Goal: Transaction & Acquisition: Book appointment/travel/reservation

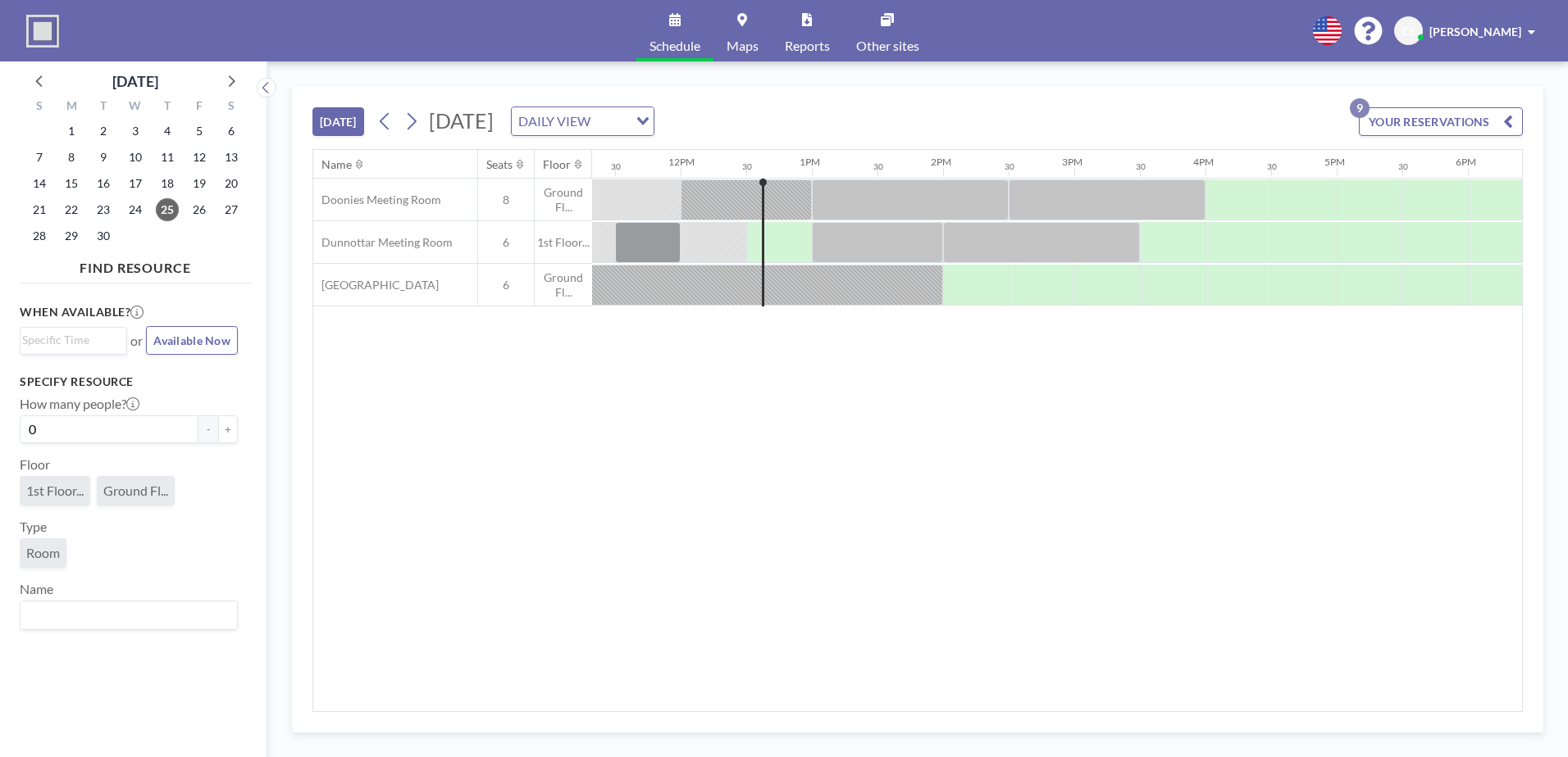
scroll to position [0, 1574]
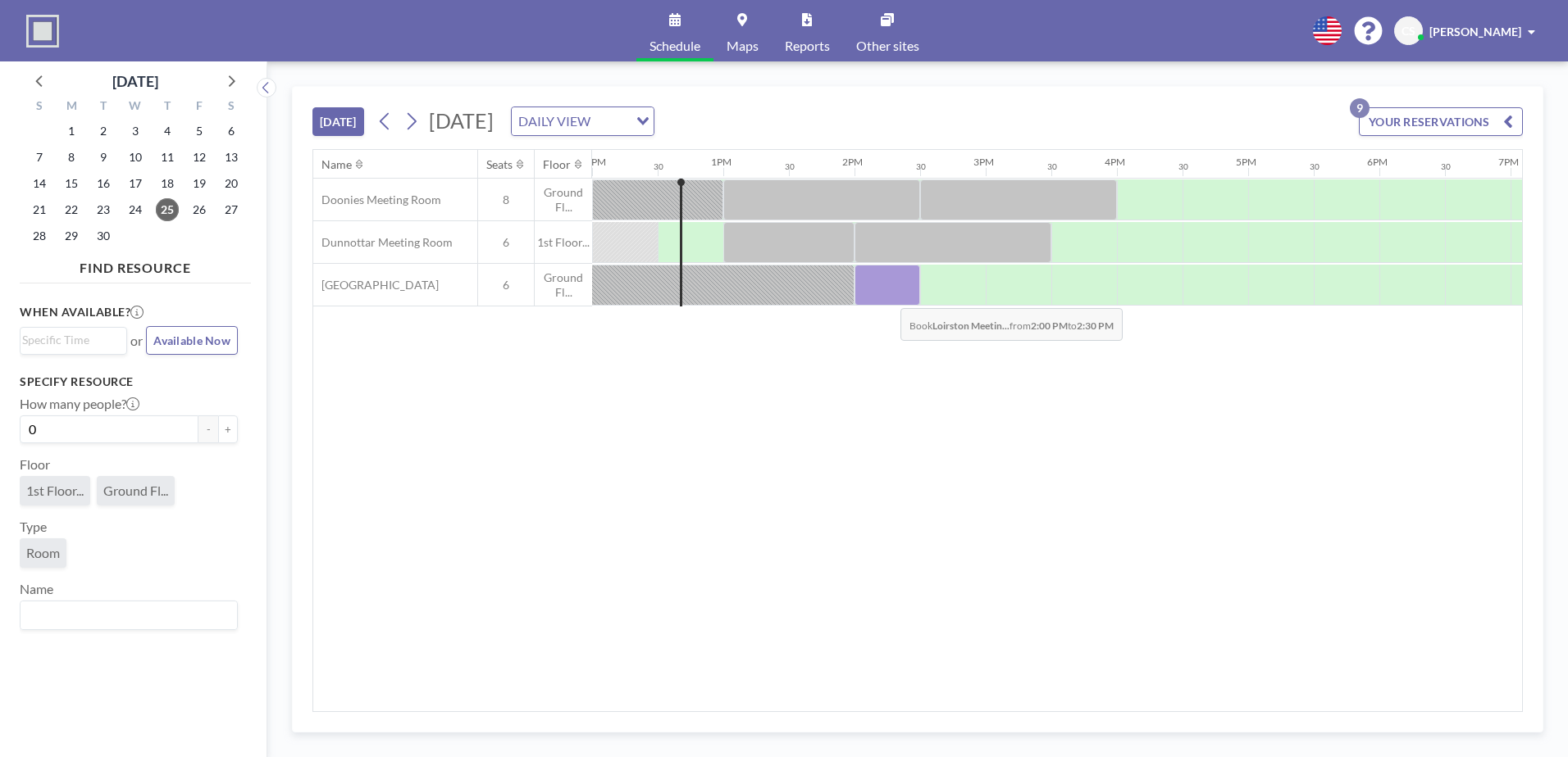
click at [888, 296] on div at bounding box center [887, 286] width 66 height 41
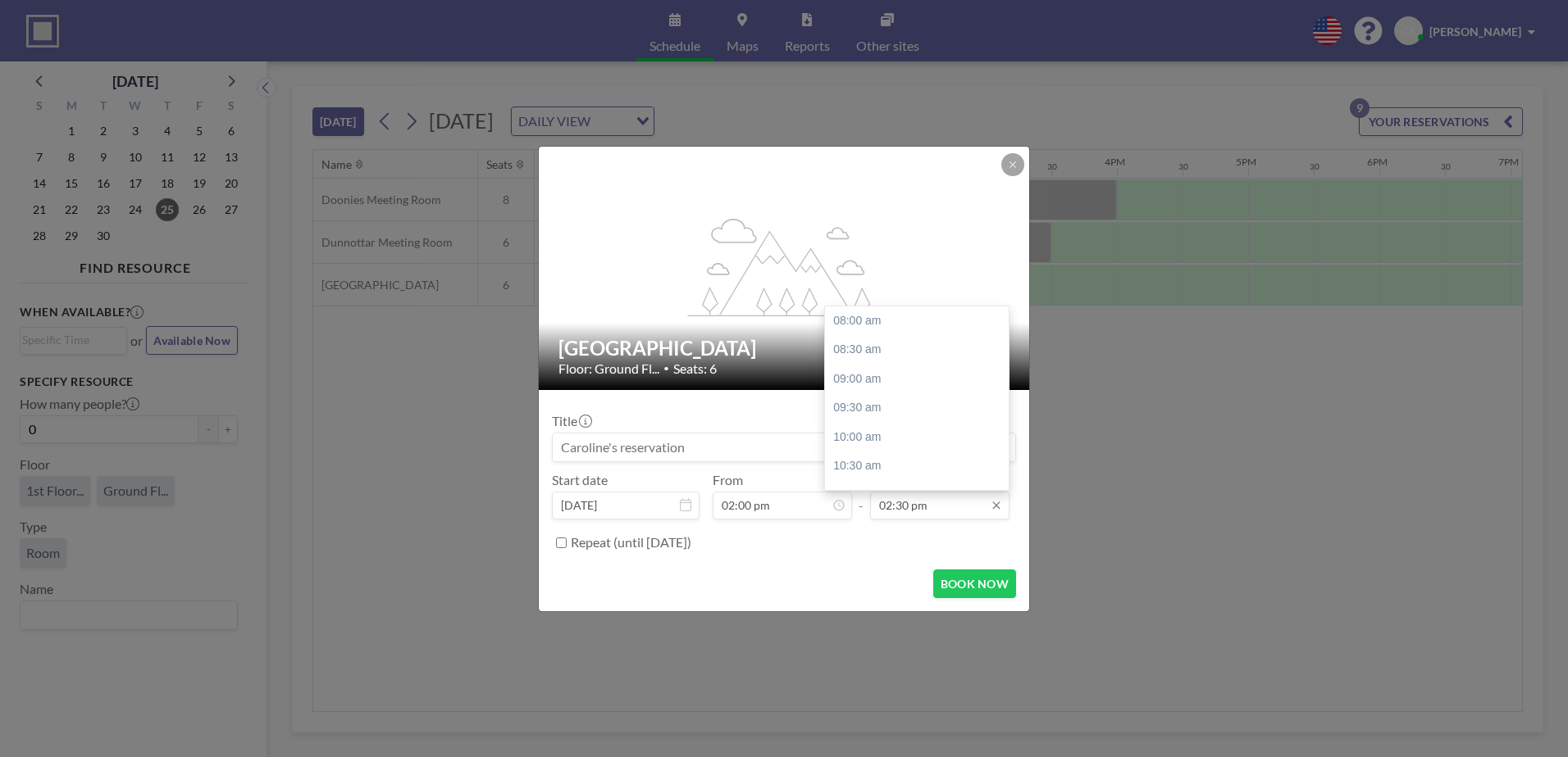
scroll to position [379, 0]
click at [882, 348] on div "03:00 pm" at bounding box center [920, 350] width 192 height 30
click at [766, 455] on input at bounding box center [783, 447] width 463 height 28
click at [961, 509] on input "03:00 pm" at bounding box center [939, 506] width 139 height 28
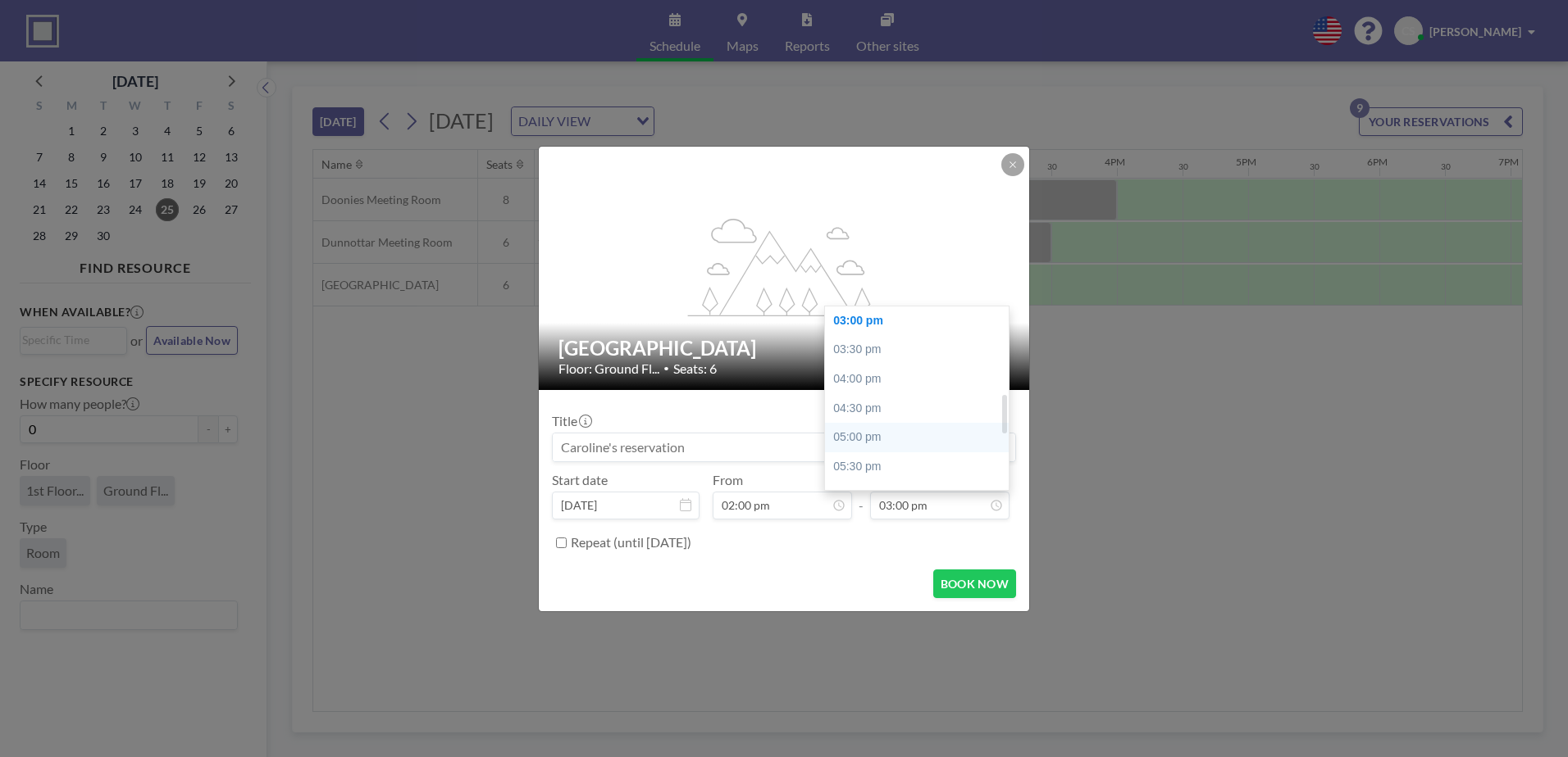
click at [902, 446] on div "05:00 pm" at bounding box center [920, 438] width 192 height 30
type input "05:00 pm"
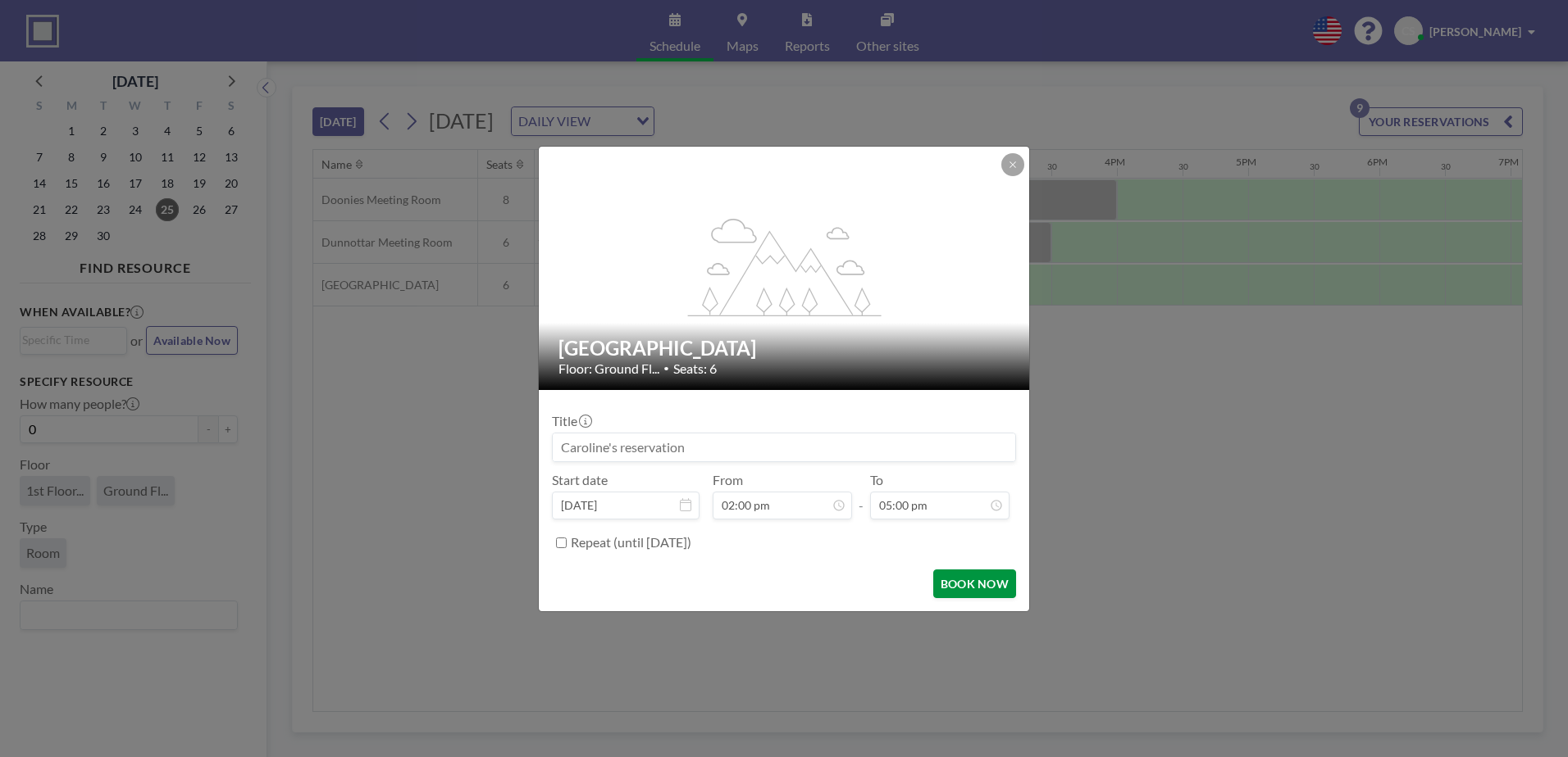
scroll to position [525, 0]
click at [961, 586] on button "BOOK NOW" at bounding box center [974, 584] width 83 height 29
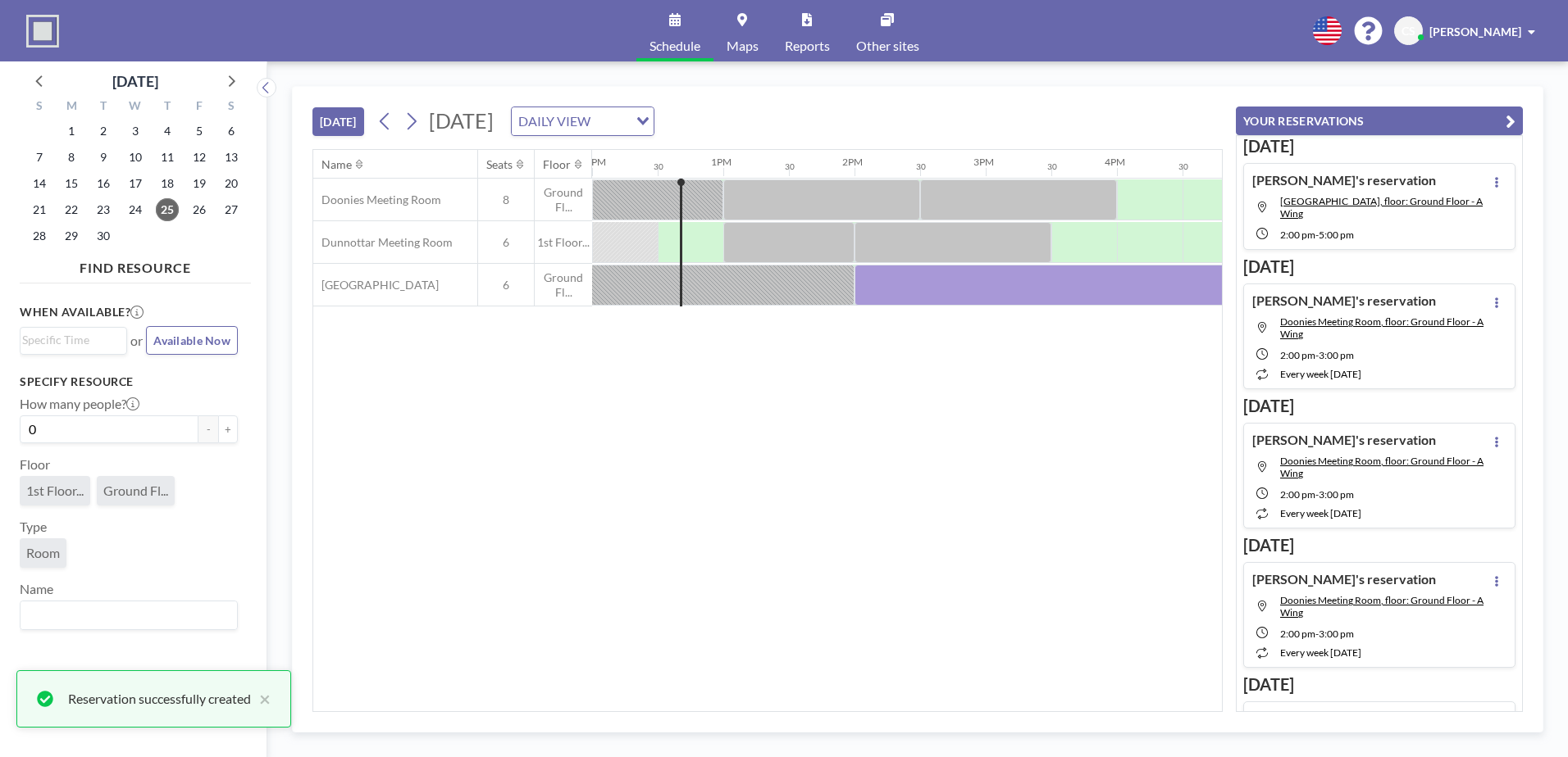
click at [853, 501] on div "Name Seats Floor 12AM 30 1AM 30 2AM 30 3AM 30 4AM 30 5AM 30 6AM 30 7AM 30 8AM 3…" at bounding box center [767, 431] width 908 height 562
click at [725, 418] on div "Name Seats Floor 12AM 30 1AM 30 2AM 30 3AM 30 4AM 30 5AM 30 6AM 30 7AM 30 8AM 3…" at bounding box center [767, 431] width 908 height 562
